Goal: Navigation & Orientation: Find specific page/section

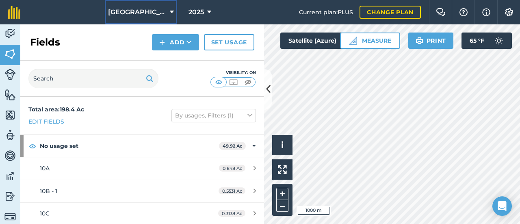
click at [129, 15] on span "[GEOGRAPHIC_DATA]" at bounding box center [137, 12] width 59 height 10
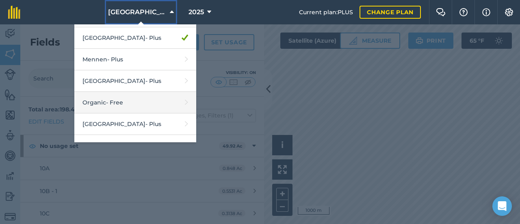
scroll to position [28, 0]
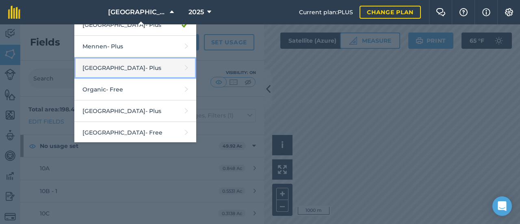
click at [132, 71] on link "Middle Valley - Plus" at bounding box center [135, 68] width 122 height 22
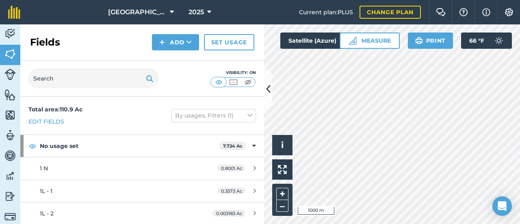
click at [264, 82] on div "Fields Add Set usage Visibility: On Total area : 110.9 Ac Edit fields By usages…" at bounding box center [142, 123] width 244 height 199
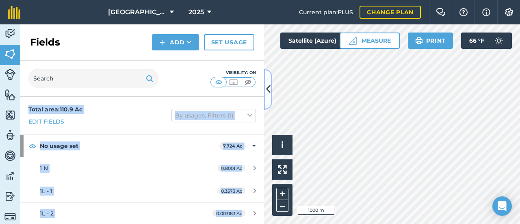
click at [271, 89] on button at bounding box center [268, 89] width 8 height 41
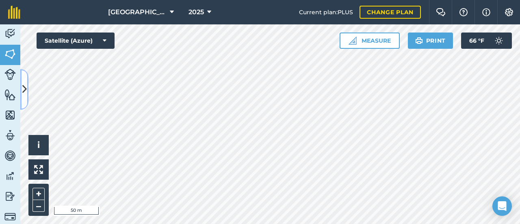
click at [23, 89] on icon at bounding box center [24, 89] width 4 height 14
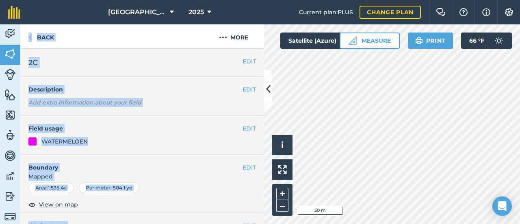
click at [158, 84] on div "EDIT Description Add extra information about your field" at bounding box center [142, 96] width 244 height 39
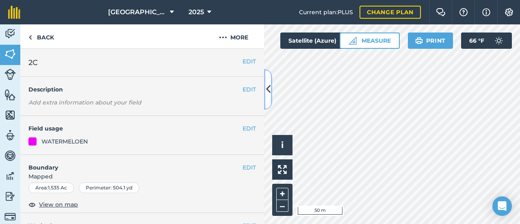
click at [270, 85] on icon at bounding box center [268, 89] width 4 height 14
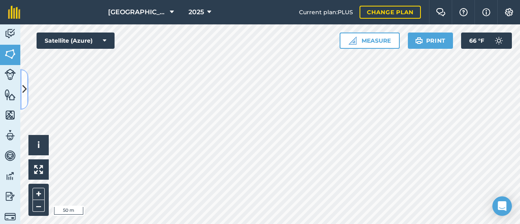
click at [24, 92] on icon at bounding box center [24, 89] width 4 height 14
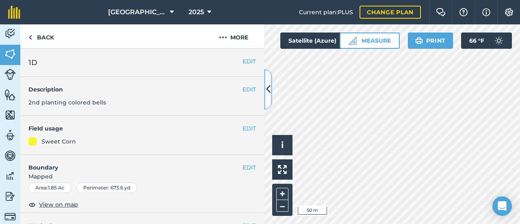
click at [265, 102] on button at bounding box center [268, 89] width 8 height 41
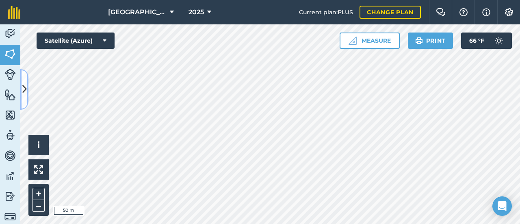
click at [27, 92] on button at bounding box center [24, 89] width 8 height 41
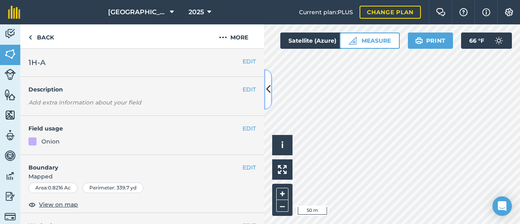
click at [269, 89] on icon at bounding box center [268, 89] width 4 height 14
